Goal: Task Accomplishment & Management: Manage account settings

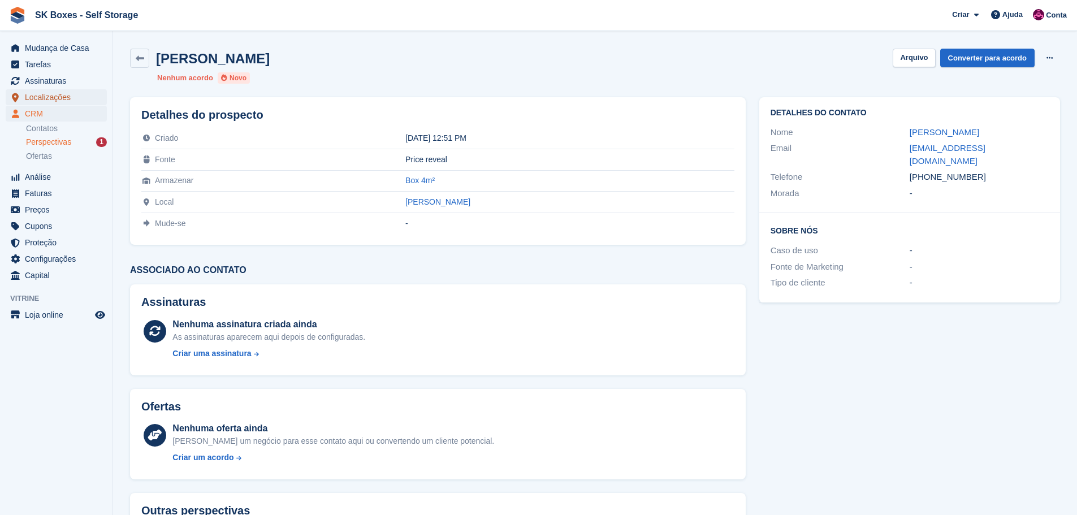
click at [46, 96] on span "Localizações" at bounding box center [59, 97] width 68 height 16
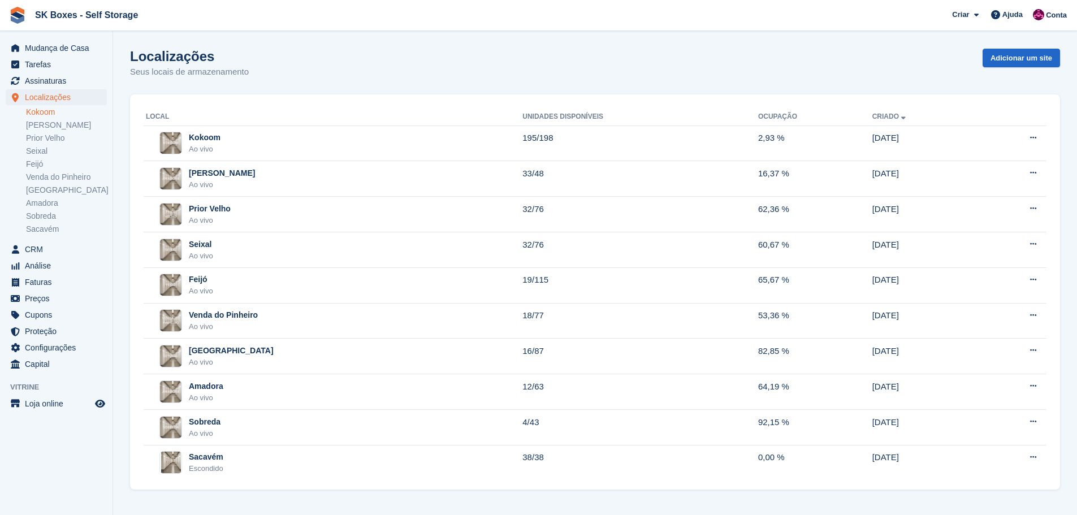
click at [49, 111] on link "Kokoom" at bounding box center [66, 112] width 81 height 11
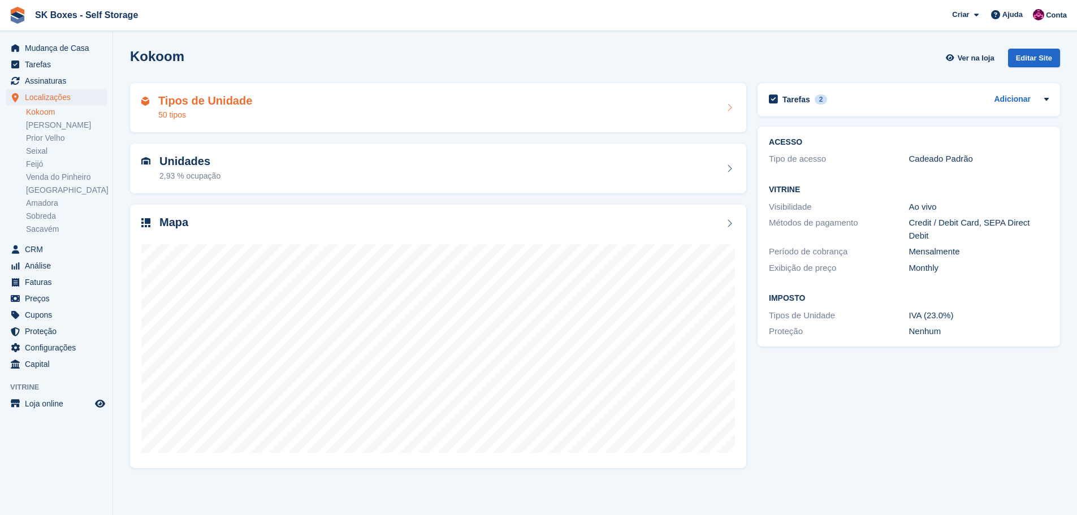
click at [351, 104] on div "Tipos de Unidade 50 tipos" at bounding box center [437, 107] width 593 height 27
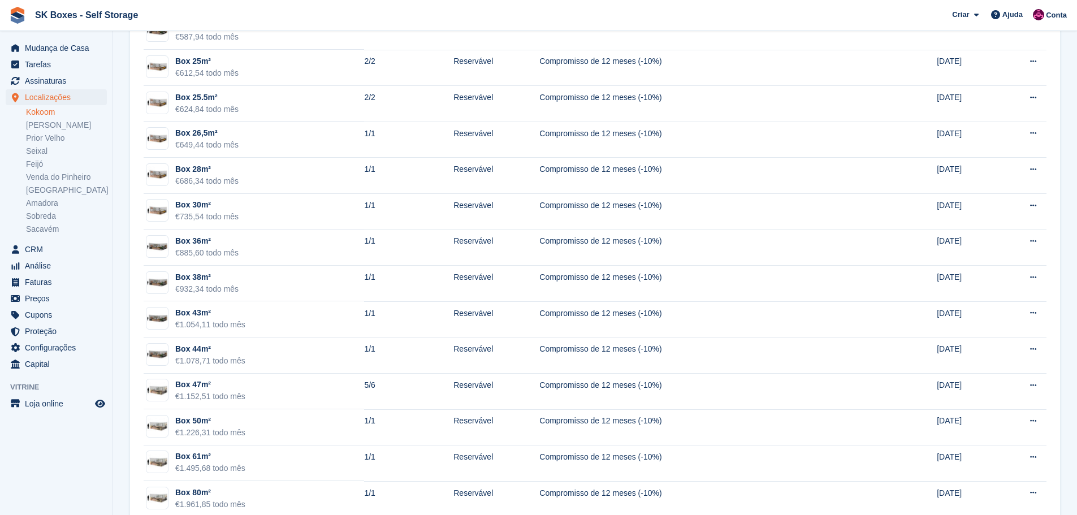
scroll to position [1423, 0]
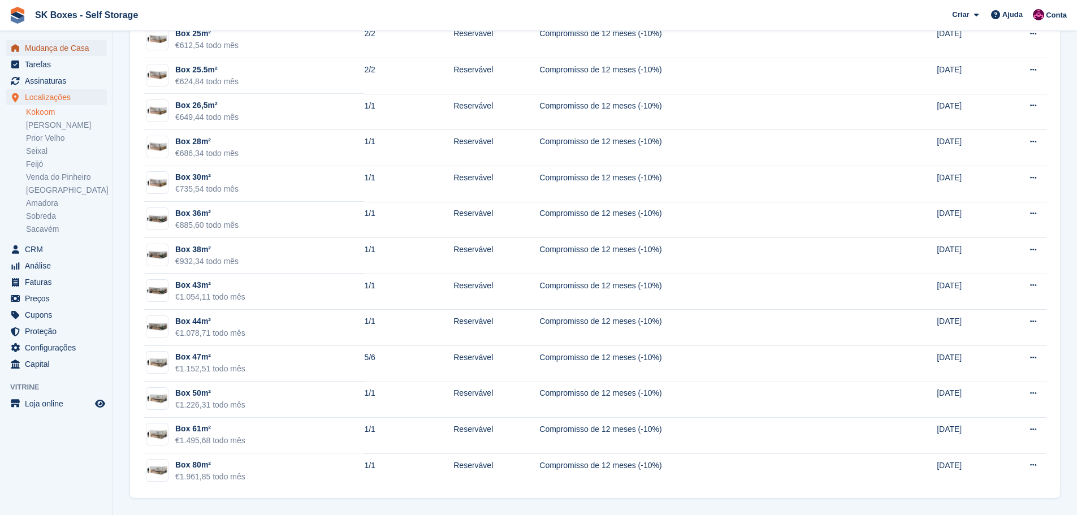
click at [47, 50] on span "Mudança de Casa" at bounding box center [59, 48] width 68 height 16
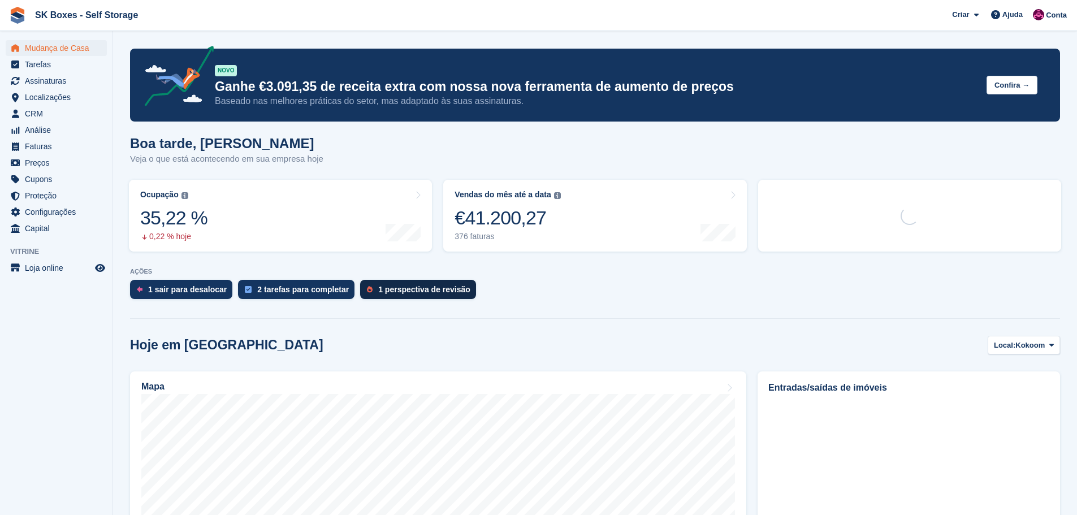
click at [401, 289] on div "1 perspectiva de revisão" at bounding box center [424, 289] width 92 height 9
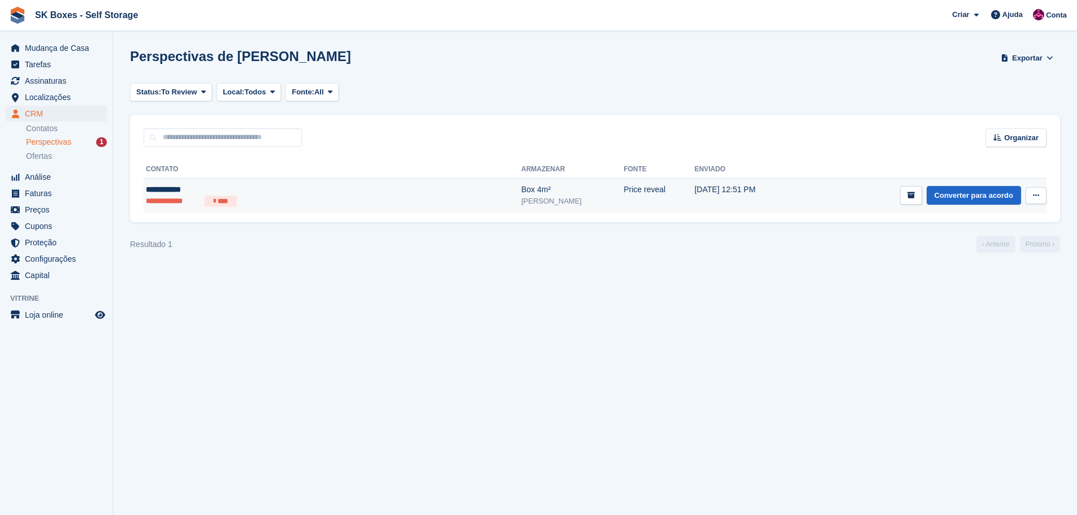
click at [521, 196] on td "Box 4m² Amadora II" at bounding box center [572, 195] width 102 height 35
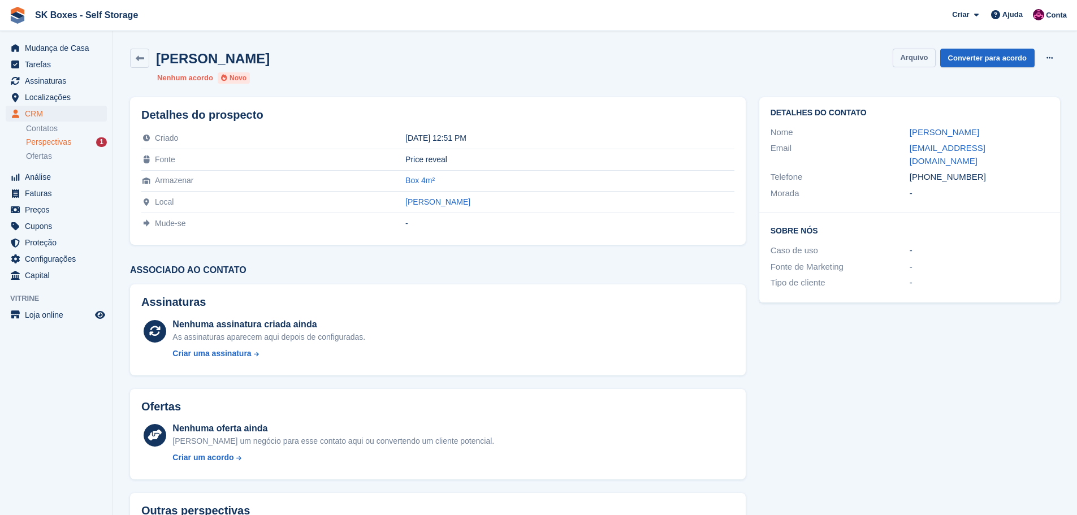
click at [926, 54] on button "Arquivo" at bounding box center [913, 58] width 42 height 19
